Goal: Information Seeking & Learning: Learn about a topic

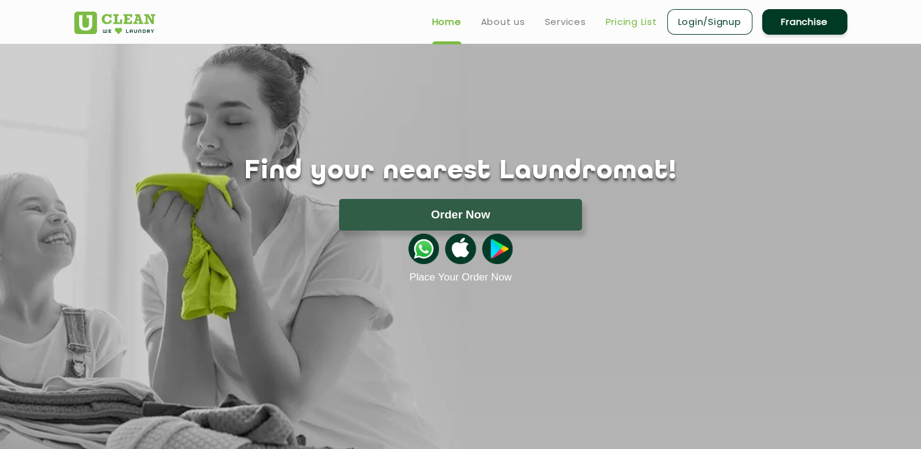
click at [640, 18] on link "Pricing List" at bounding box center [632, 22] width 52 height 15
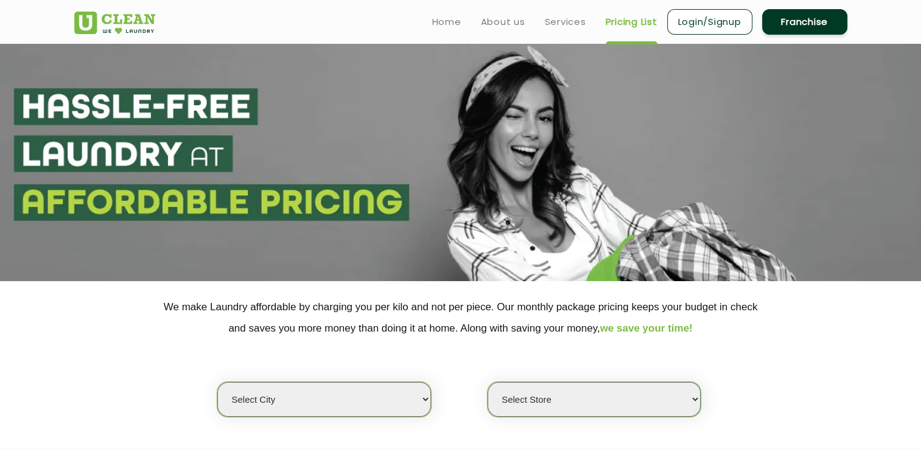
click at [334, 396] on select "Select city [GEOGRAPHIC_DATA] [GEOGRAPHIC_DATA] [GEOGRAPHIC_DATA] [GEOGRAPHIC_D…" at bounding box center [323, 399] width 213 height 35
select select "192"
click at [217, 382] on select "Select city [GEOGRAPHIC_DATA] [GEOGRAPHIC_DATA] [GEOGRAPHIC_DATA] [GEOGRAPHIC_D…" at bounding box center [323, 399] width 213 height 35
click at [553, 398] on select "Select Store [GEOGRAPHIC_DATA]" at bounding box center [594, 399] width 213 height 35
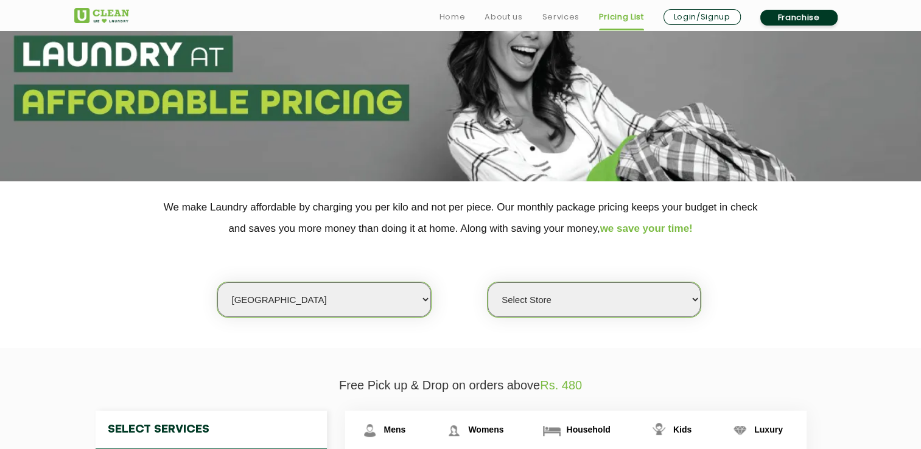
scroll to position [117, 0]
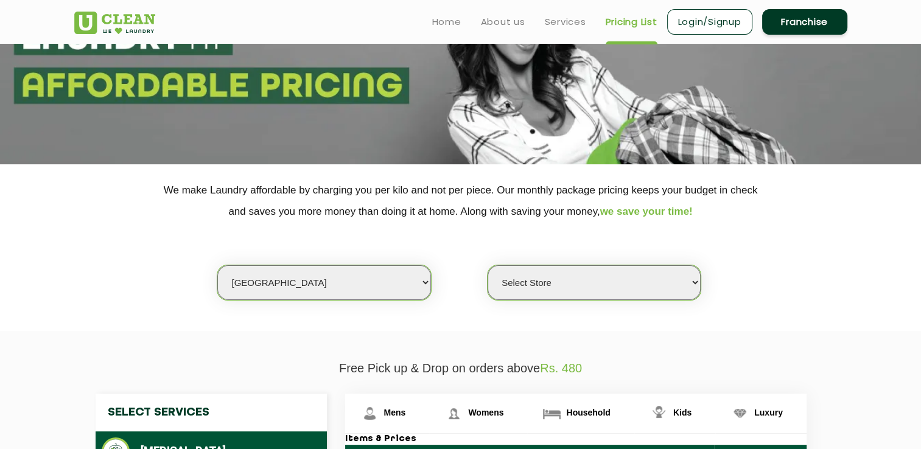
click at [541, 276] on select "Select Store [GEOGRAPHIC_DATA]" at bounding box center [594, 282] width 213 height 35
select select "566"
click at [488, 265] on select "Select Store [GEOGRAPHIC_DATA]" at bounding box center [594, 282] width 213 height 35
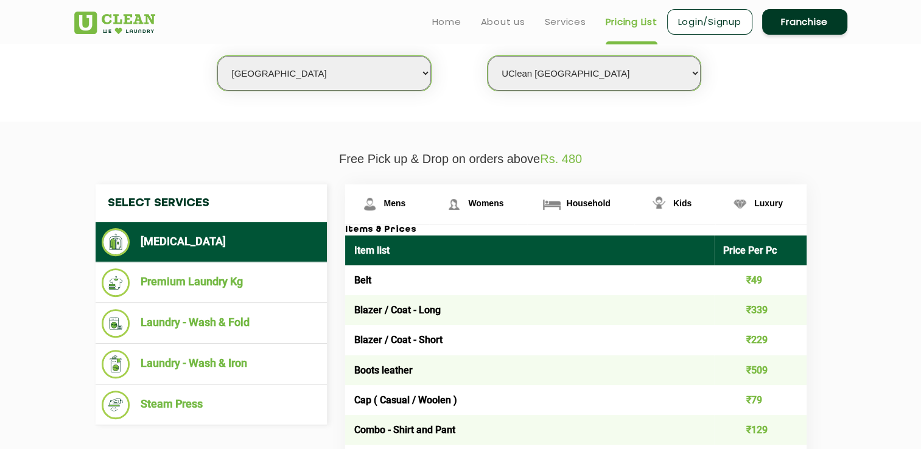
scroll to position [328, 0]
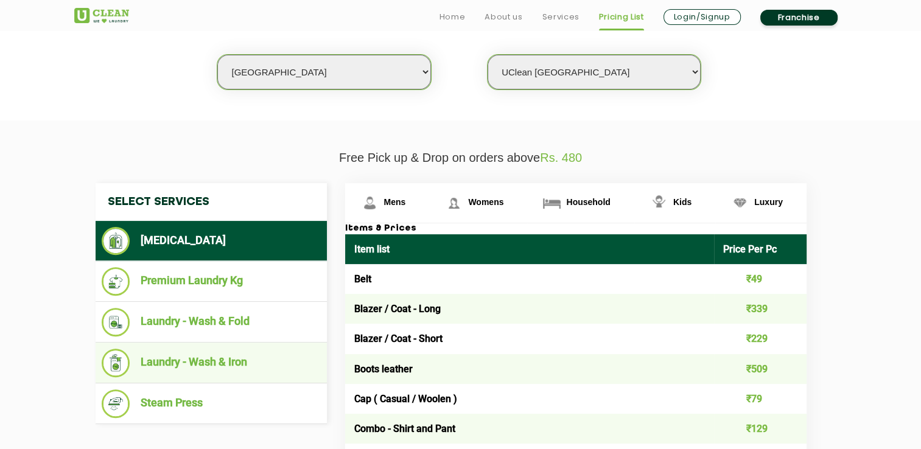
click at [161, 363] on li "Laundry - Wash & Iron" at bounding box center [211, 363] width 219 height 29
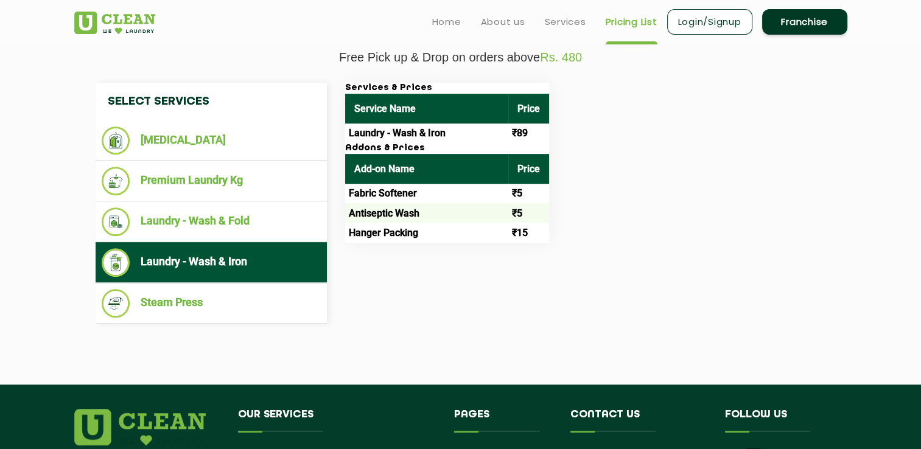
scroll to position [427, 0]
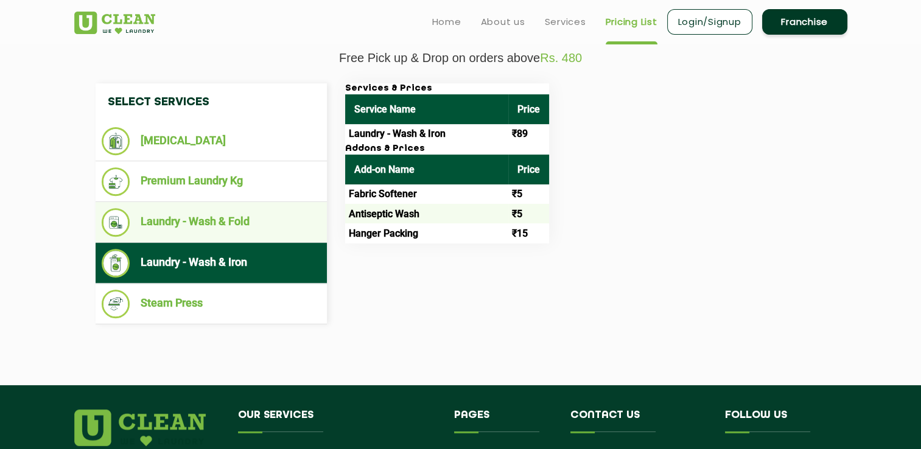
click at [203, 226] on li "Laundry - Wash & Fold" at bounding box center [211, 222] width 219 height 29
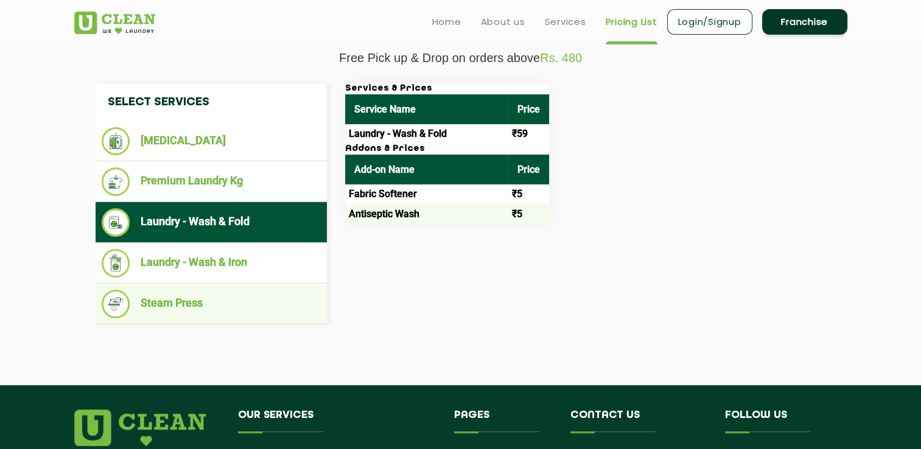
click at [191, 298] on li "Steam Press" at bounding box center [211, 304] width 219 height 29
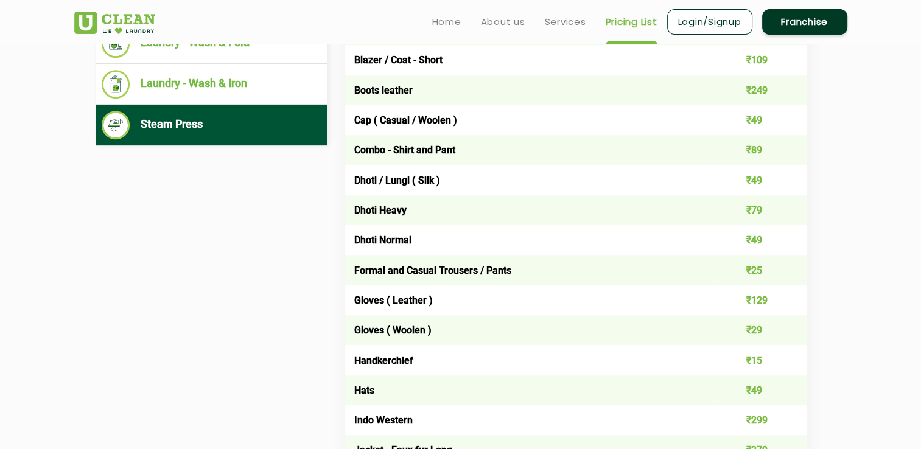
scroll to position [606, 0]
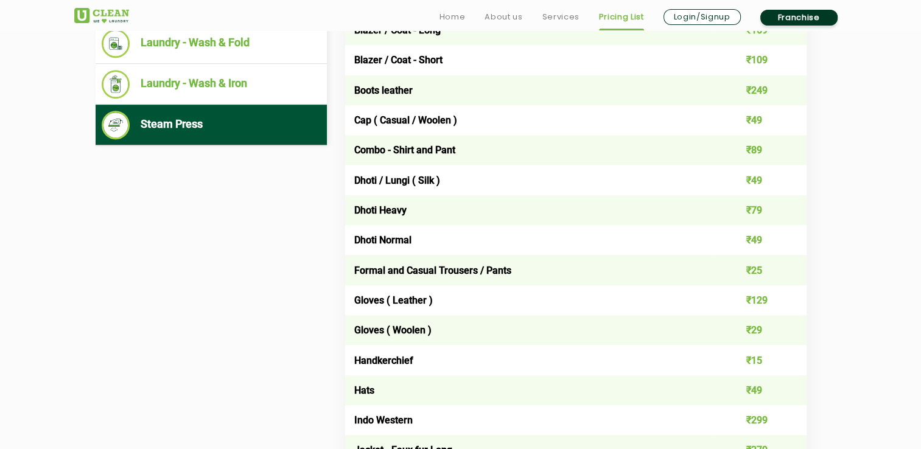
click at [760, 245] on td "₹49" at bounding box center [760, 240] width 93 height 30
drag, startPoint x: 760, startPoint y: 245, endPoint x: 748, endPoint y: 205, distance: 42.0
click at [748, 205] on td "₹79" at bounding box center [760, 210] width 93 height 30
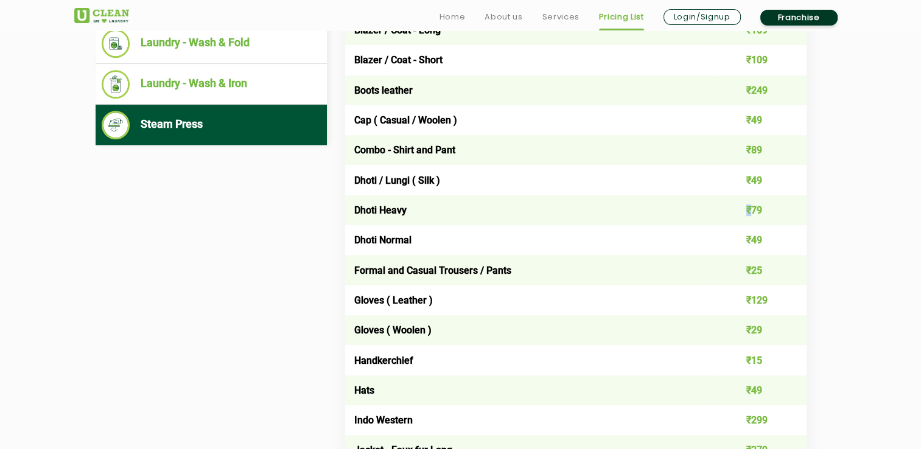
click at [748, 205] on td "₹79" at bounding box center [760, 210] width 93 height 30
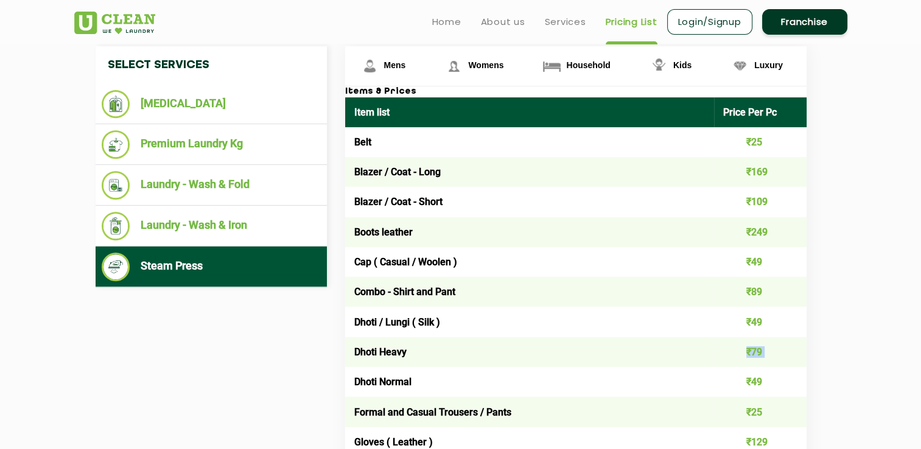
scroll to position [0, 0]
